Goal: Information Seeking & Learning: Learn about a topic

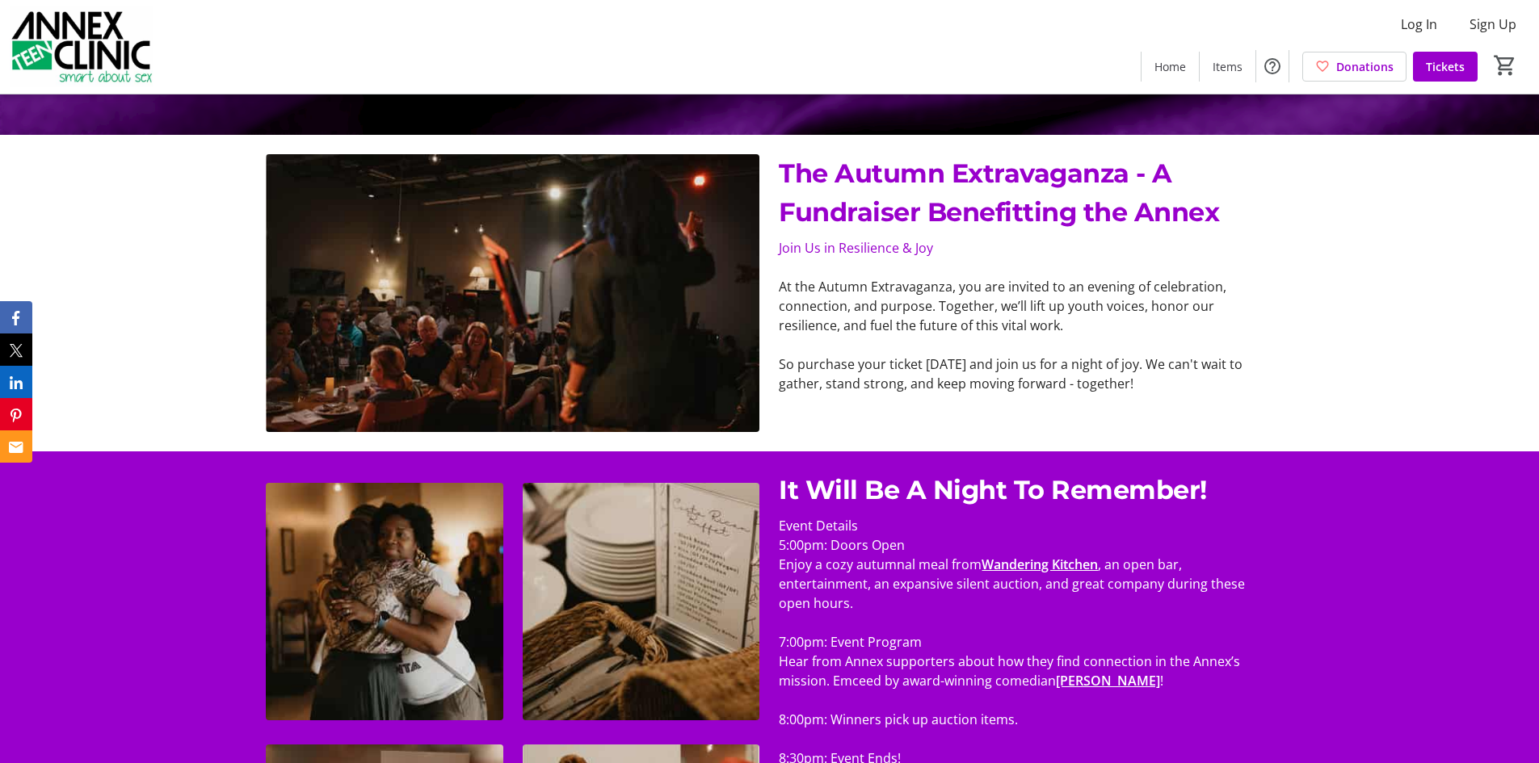
scroll to position [655, 0]
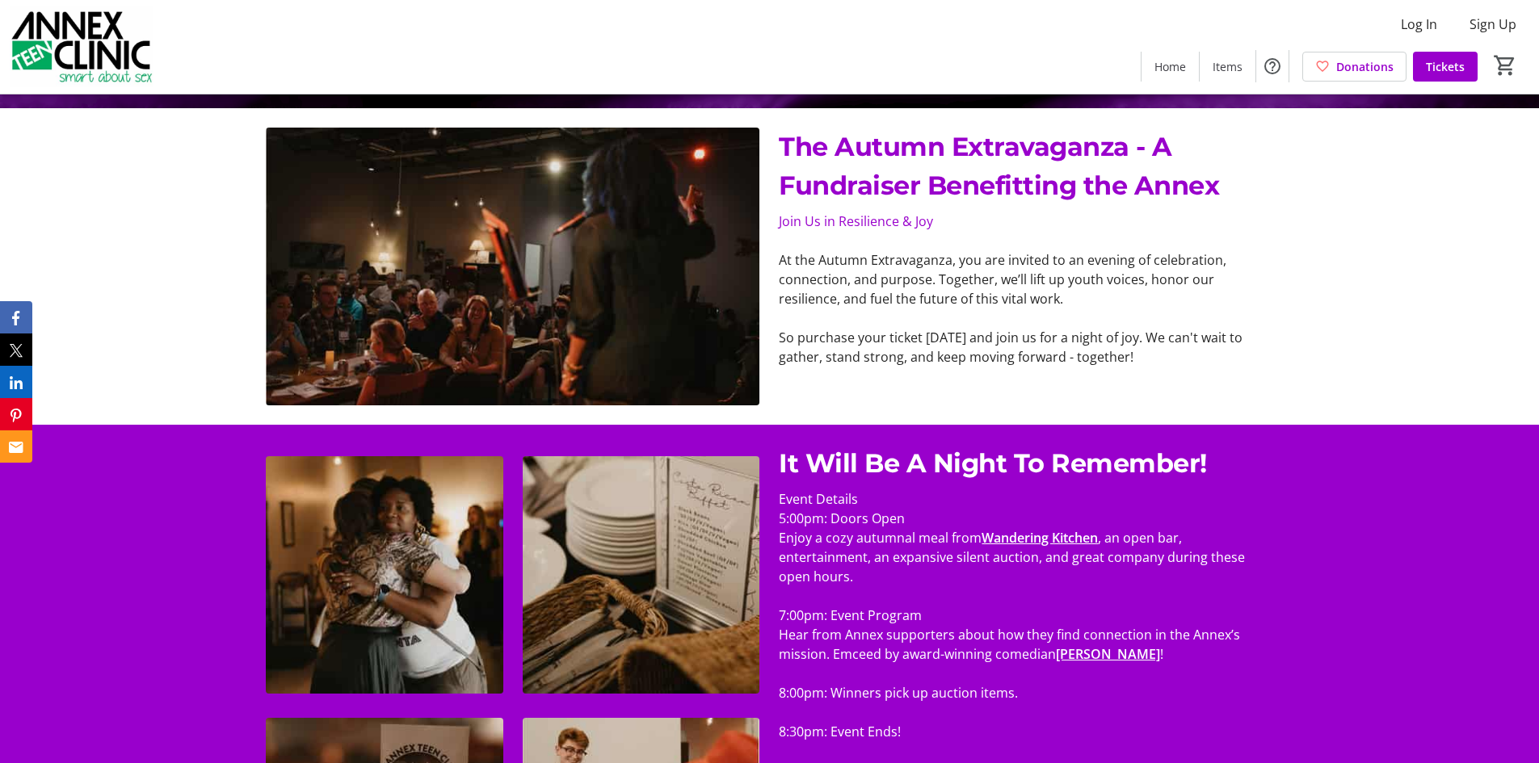
click at [1050, 542] on link "Wandering Kitchen" at bounding box center [1039, 538] width 116 height 18
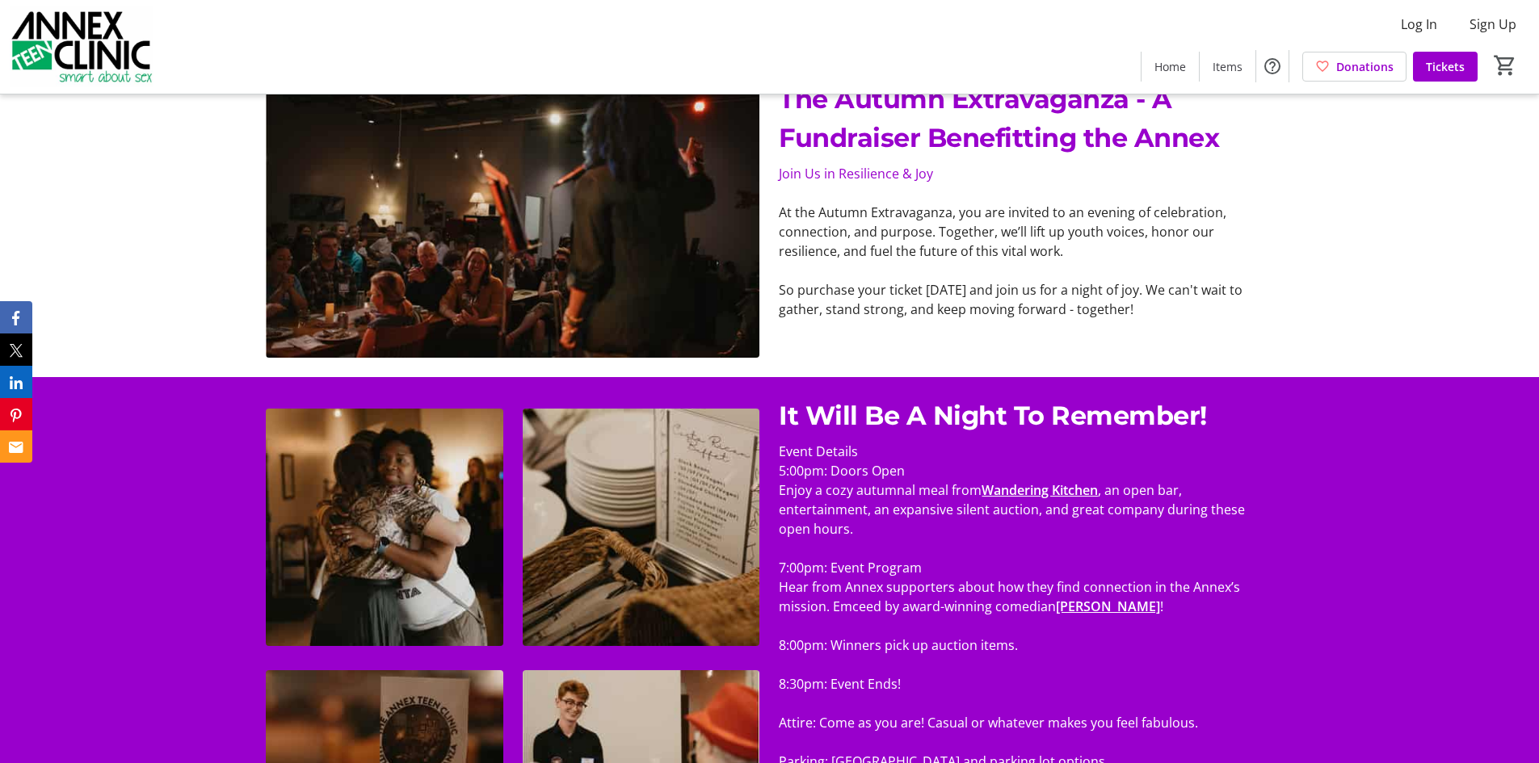
scroll to position [727, 0]
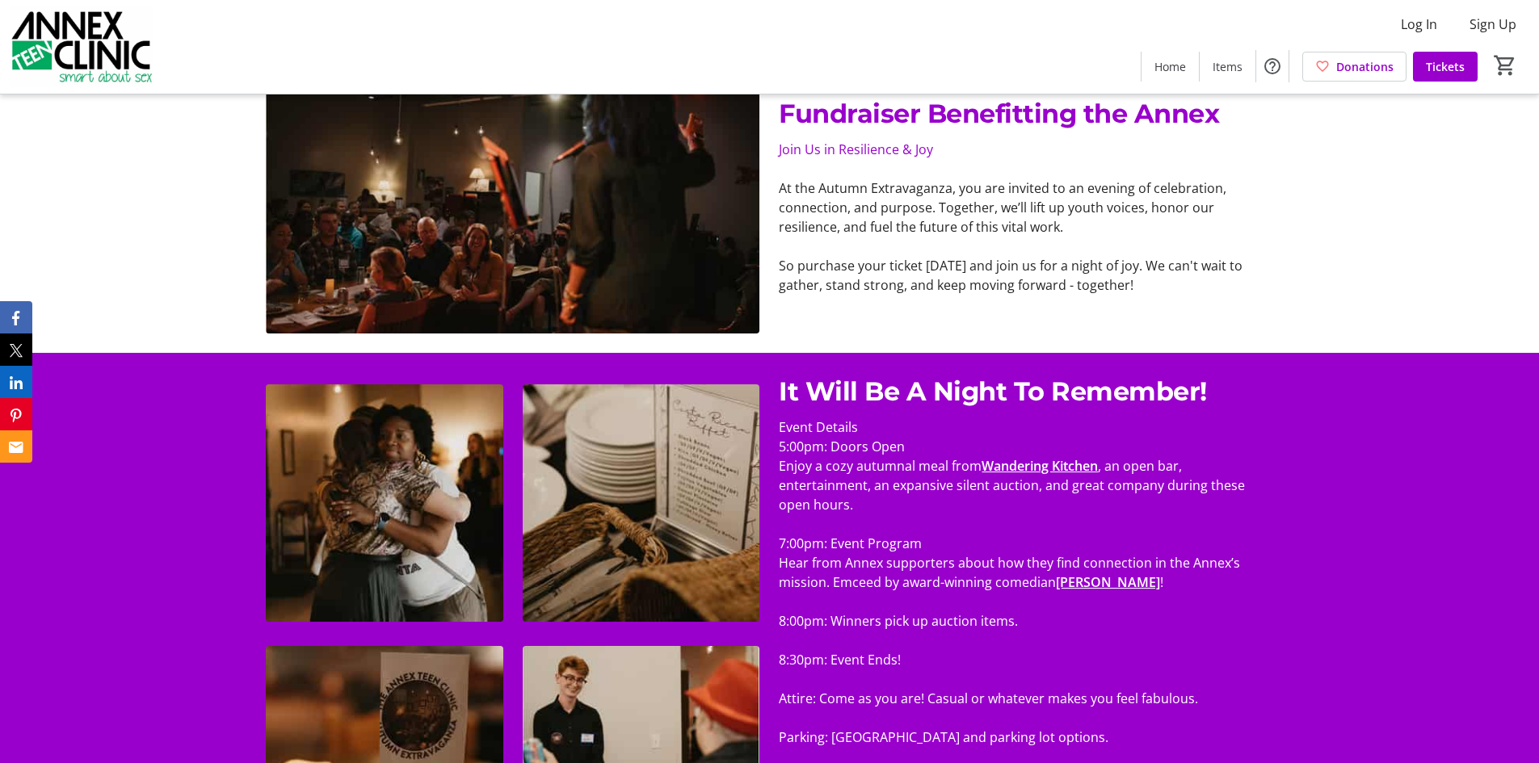
click at [1107, 583] on link "[PERSON_NAME]" at bounding box center [1108, 582] width 104 height 18
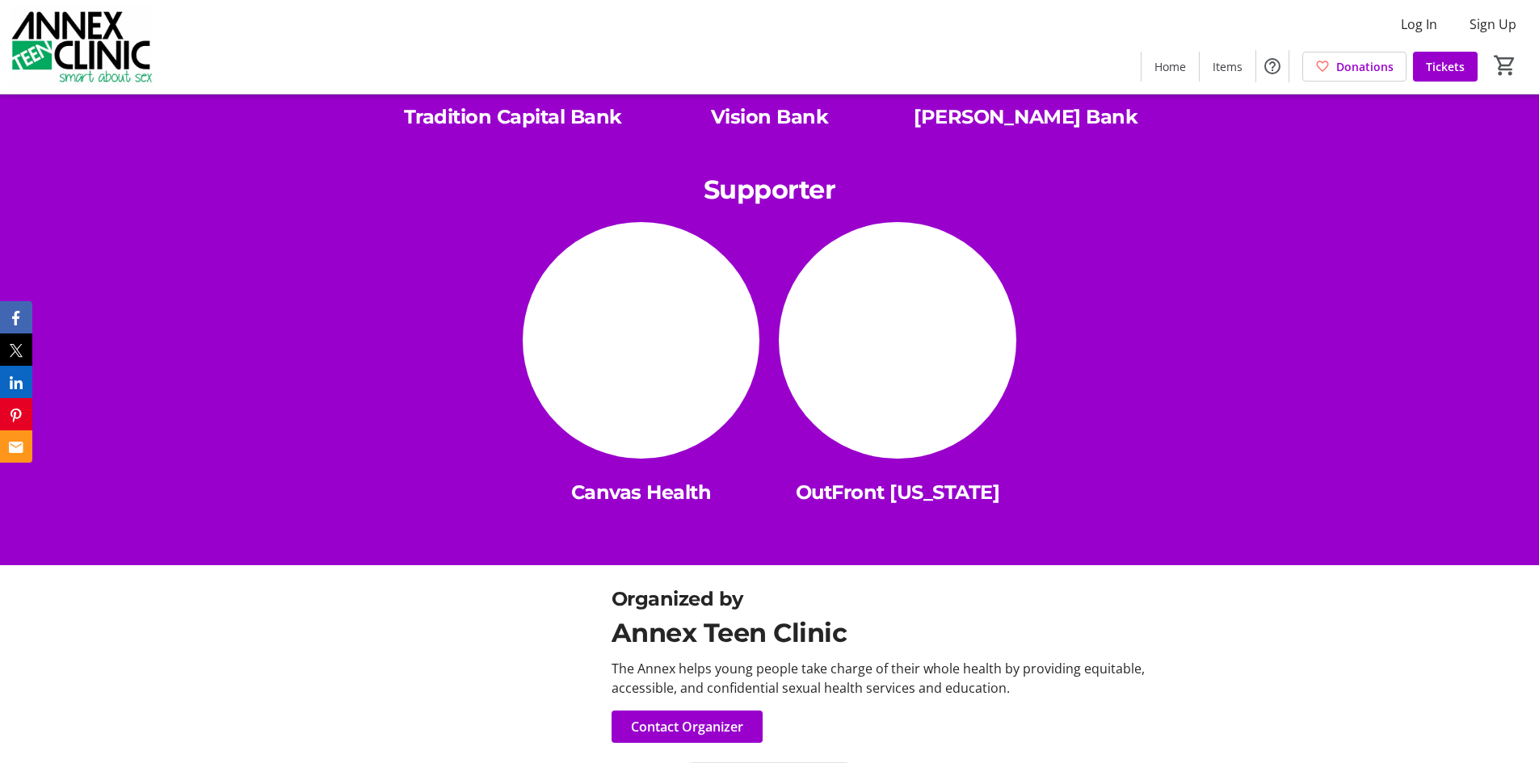
scroll to position [4532, 0]
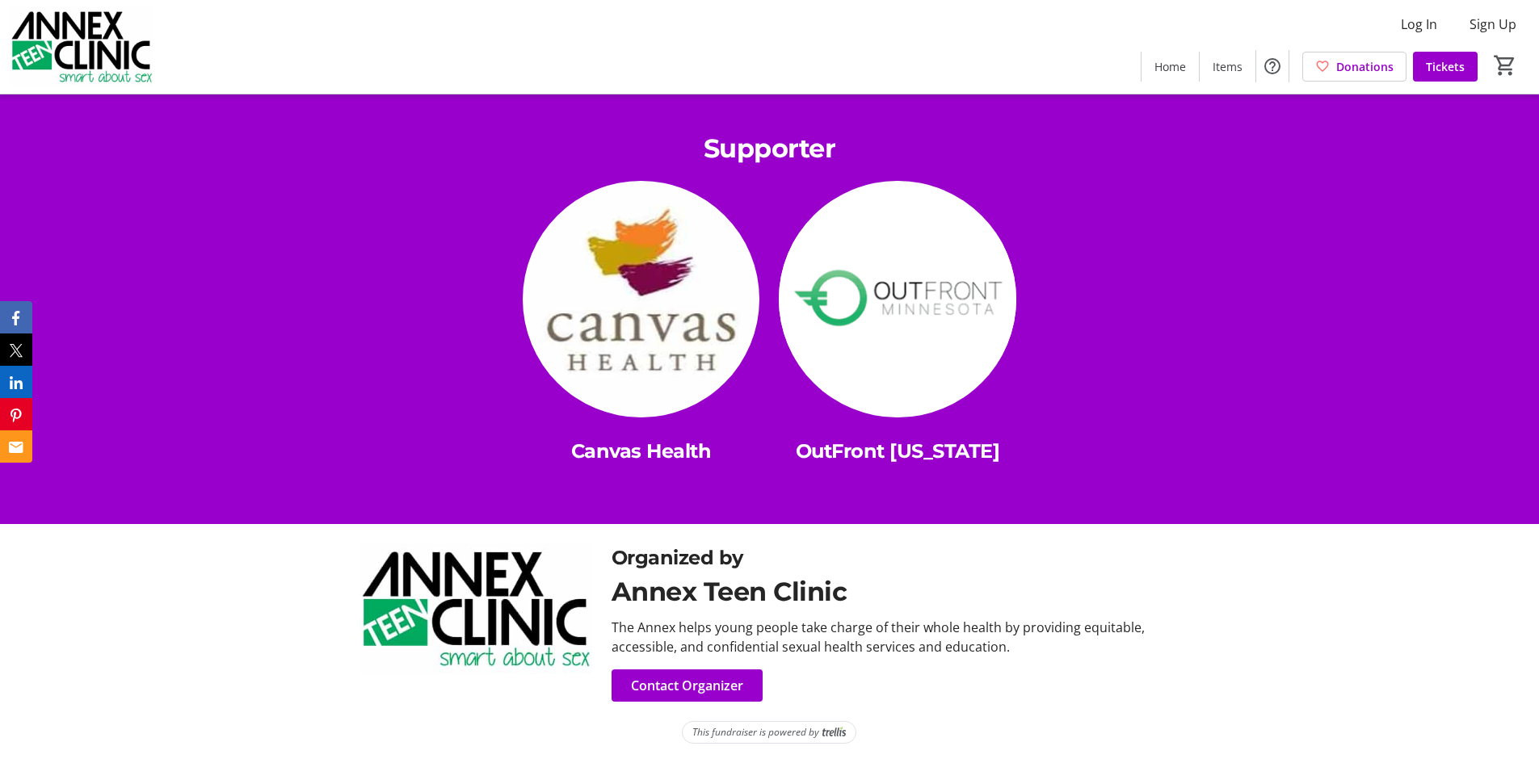
click at [211, 634] on div "Organized by Annex Teen Clinic The Annex helps young people take charge of thei…" at bounding box center [769, 622] width 1539 height 197
click at [515, 629] on img at bounding box center [475, 609] width 232 height 131
click at [659, 677] on span "Contact Organizer" at bounding box center [687, 685] width 112 height 19
click at [729, 692] on span "Contact Organizer" at bounding box center [687, 685] width 112 height 19
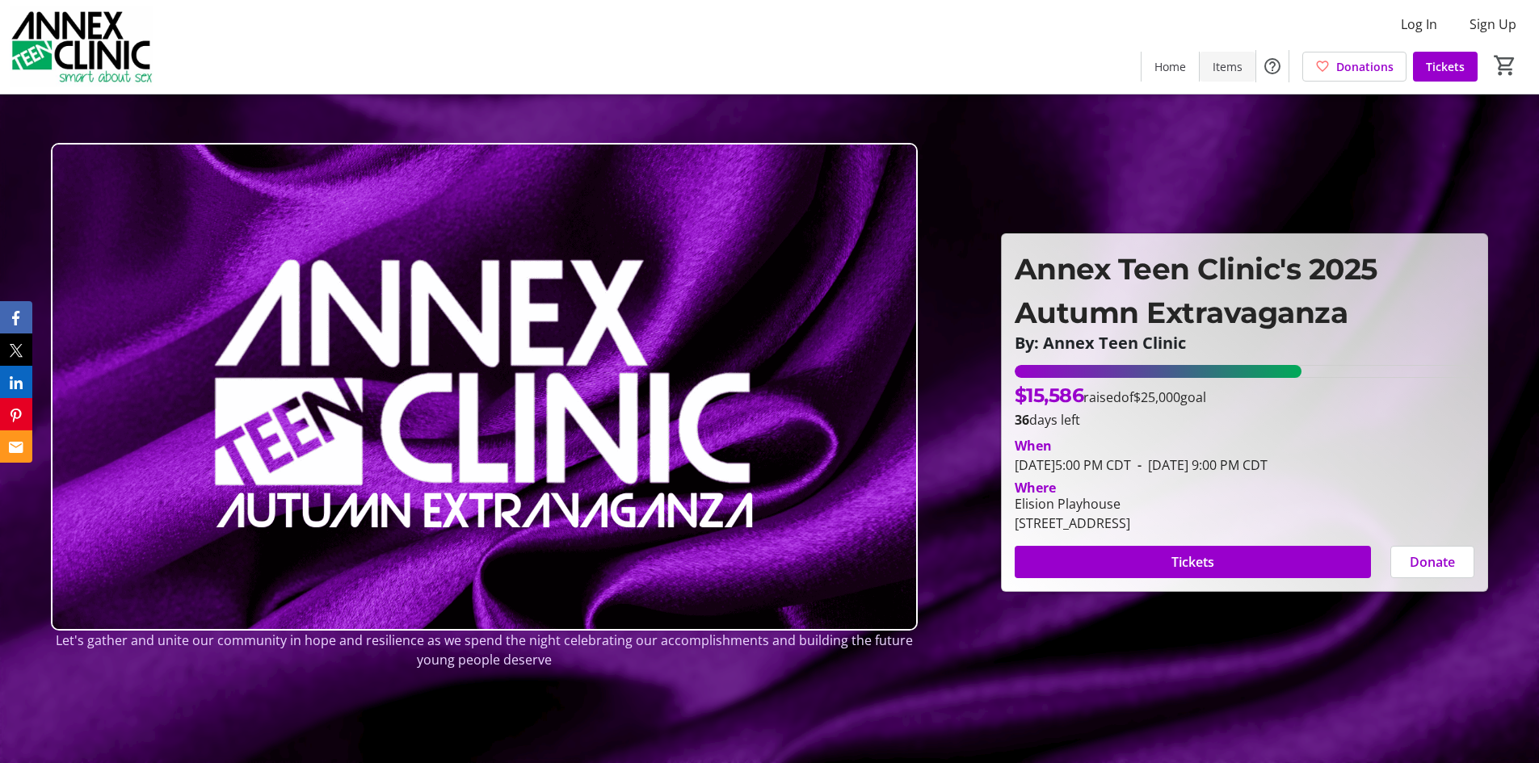
click at [1238, 67] on span "Items" at bounding box center [1227, 66] width 30 height 17
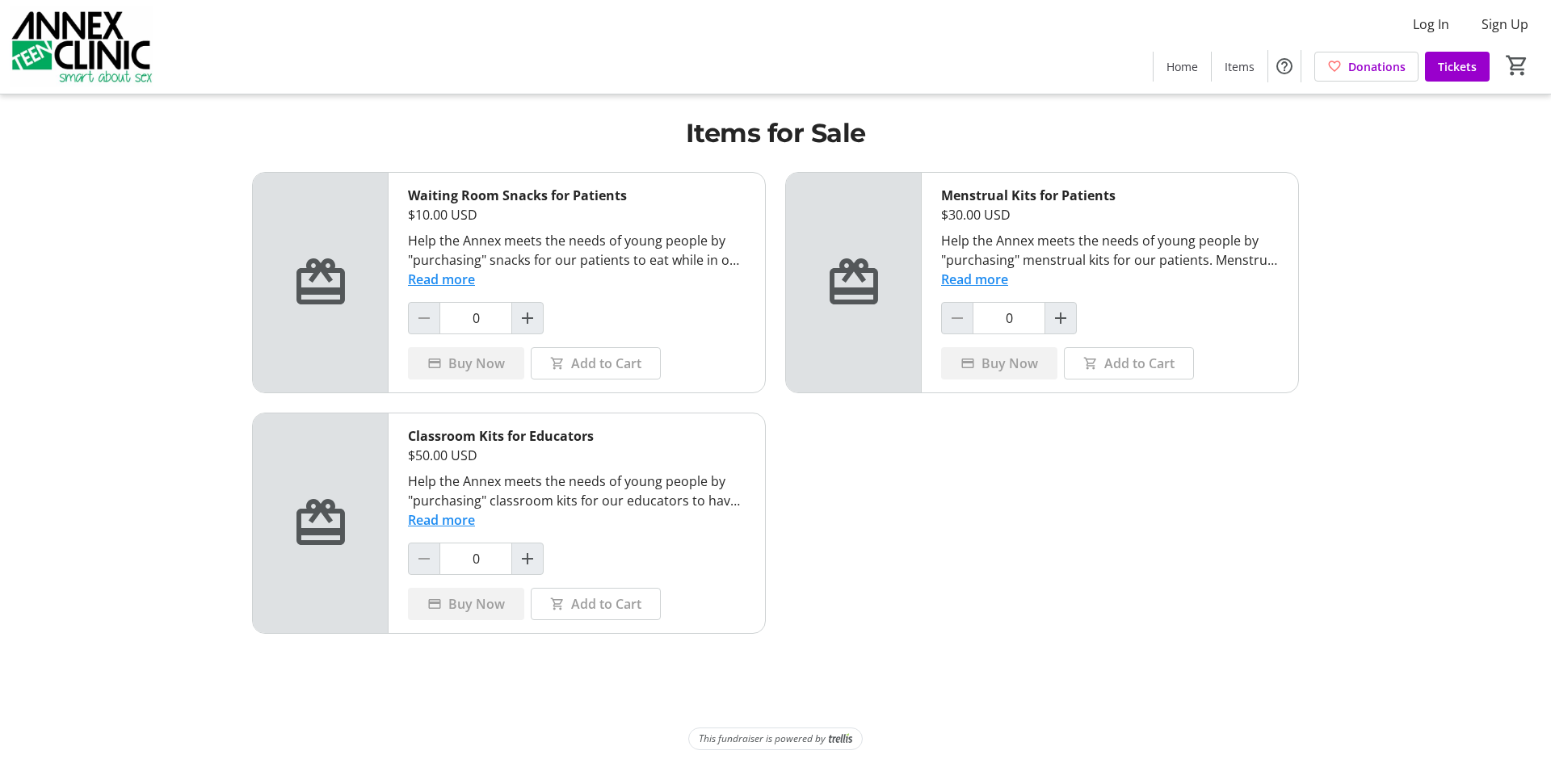
click at [456, 525] on button "Read more" at bounding box center [441, 519] width 67 height 19
